Goal: Task Accomplishment & Management: Complete application form

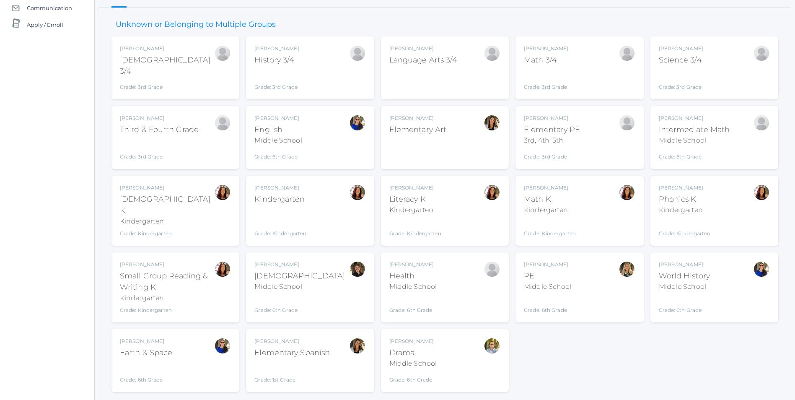
scroll to position [108, 0]
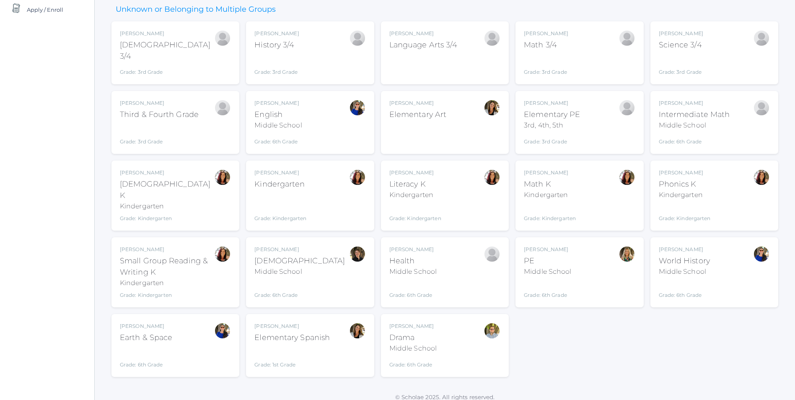
drag, startPoint x: 300, startPoint y: 184, endPoint x: 291, endPoint y: 183, distance: 9.2
click at [299, 184] on div "Kindergarten" at bounding box center [281, 184] width 52 height 11
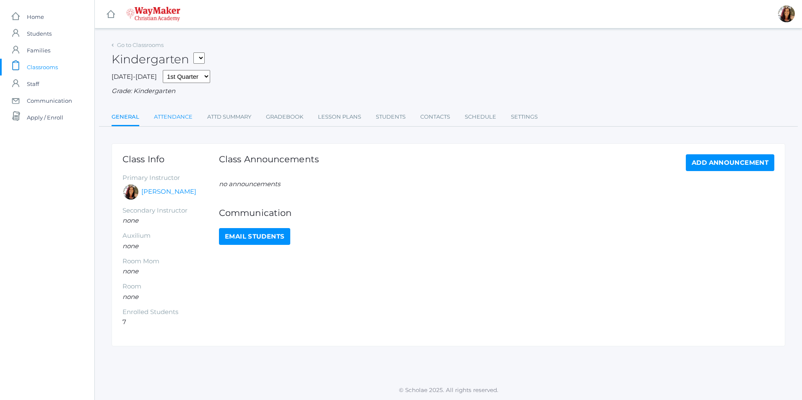
click at [178, 118] on link "Attendance" at bounding box center [173, 117] width 39 height 17
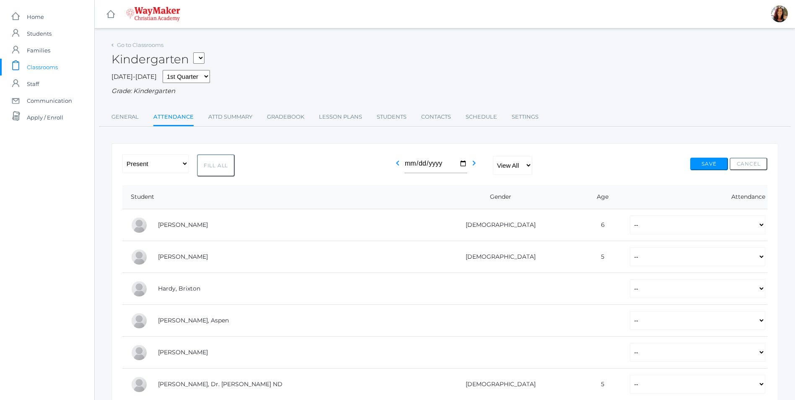
scroll to position [42, 0]
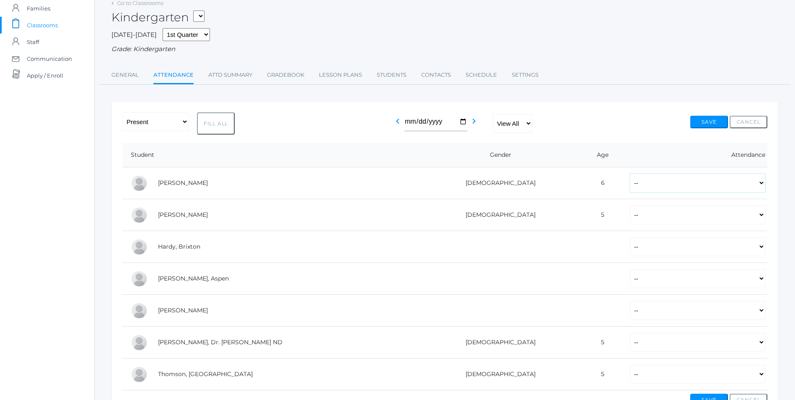
click at [761, 184] on select "-- Present Tardy Excused Tardy Unexcused Absent Excused Absent Unexcused" at bounding box center [697, 183] width 135 height 19
select select "P"
click at [630, 174] on select "-- Present Tardy Excused Tardy Unexcused Absent Excused Absent Unexcused" at bounding box center [697, 183] width 135 height 19
click at [762, 216] on select "-- Present Tardy Excused Tardy Unexcused Absent Excused Absent Unexcused" at bounding box center [697, 214] width 135 height 19
select select "P"
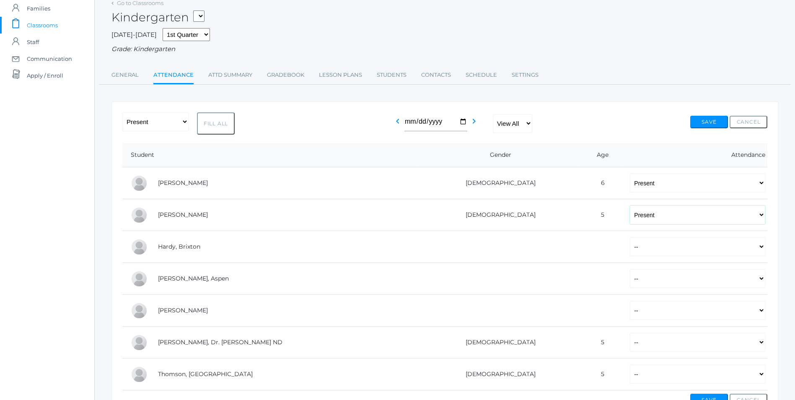
click at [630, 206] on select "-- Present Tardy Excused Tardy Unexcused Absent Excused Absent Unexcused" at bounding box center [697, 214] width 135 height 19
click at [761, 252] on select "-- Present Tardy Excused Tardy Unexcused Absent Excused Absent Unexcused" at bounding box center [697, 246] width 135 height 19
select select "P"
click at [630, 238] on select "-- Present Tardy Excused Tardy Unexcused Absent Excused Absent Unexcused" at bounding box center [697, 246] width 135 height 19
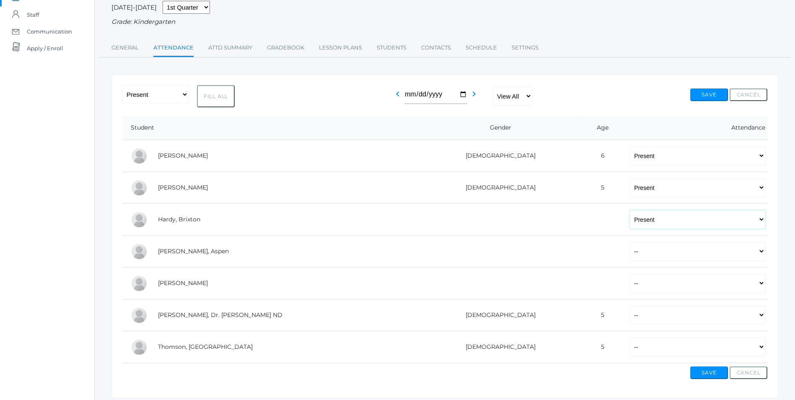
scroll to position [84, 0]
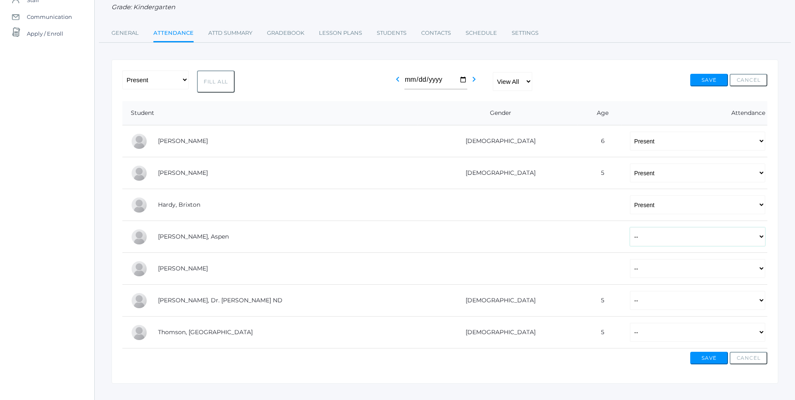
click at [762, 240] on select "-- Present Tardy Excused Tardy Unexcused Absent Excused Absent Unexcused" at bounding box center [697, 236] width 135 height 19
select select "P"
click at [630, 228] on select "-- Present Tardy Excused Tardy Unexcused Absent Excused Absent Unexcused" at bounding box center [697, 236] width 135 height 19
click at [759, 269] on select "-- Present Tardy Excused Tardy Unexcused Absent Excused Absent Unexcused" at bounding box center [697, 268] width 135 height 19
select select "AE"
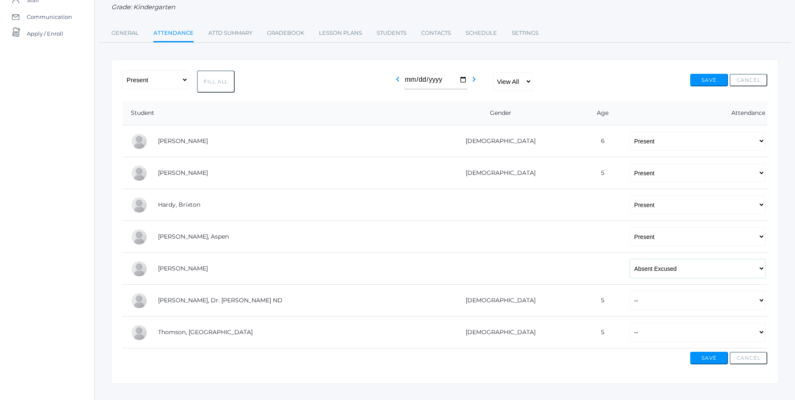
click at [630, 260] on select "-- Present Tardy Excused Tardy Unexcused Absent Excused Absent Unexcused" at bounding box center [697, 268] width 135 height 19
click at [762, 303] on select "-- Present Tardy Excused Tardy Unexcused Absent Excused Absent Unexcused" at bounding box center [697, 300] width 135 height 19
select select "AE"
click at [630, 292] on select "-- Present Tardy Excused Tardy Unexcused Absent Excused Absent Unexcused" at bounding box center [697, 300] width 135 height 19
click at [763, 337] on select "-- Present Tardy Excused Tardy Unexcused Absent Excused Absent Unexcused" at bounding box center [697, 332] width 135 height 19
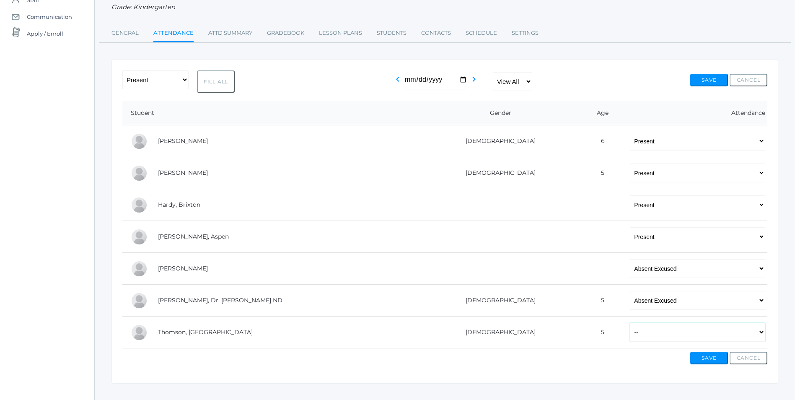
select select "P"
click at [630, 324] on select "-- Present Tardy Excused Tardy Unexcused Absent Excused Absent Unexcused" at bounding box center [697, 332] width 135 height 19
click at [704, 356] on button "Save" at bounding box center [710, 358] width 38 height 13
